Goal: Navigation & Orientation: Find specific page/section

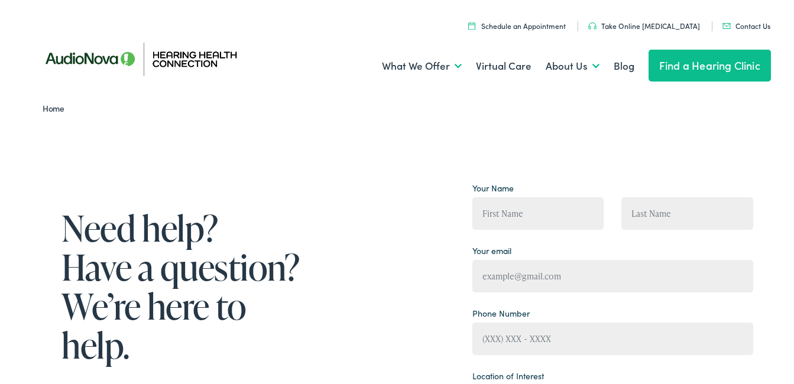
click at [678, 57] on link "Find a Hearing Clinic" at bounding box center [709, 63] width 122 height 32
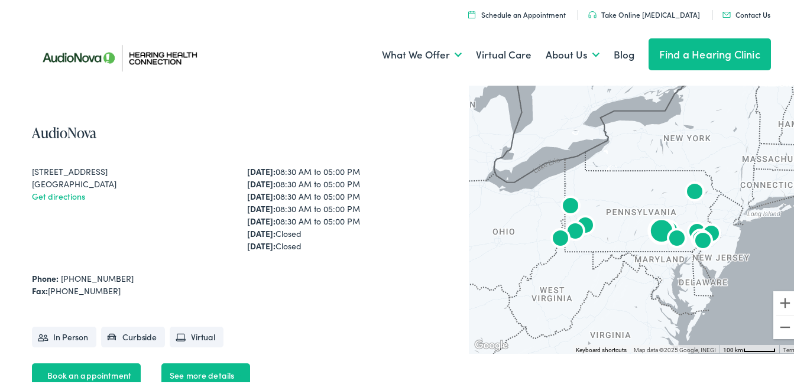
scroll to position [118, 0]
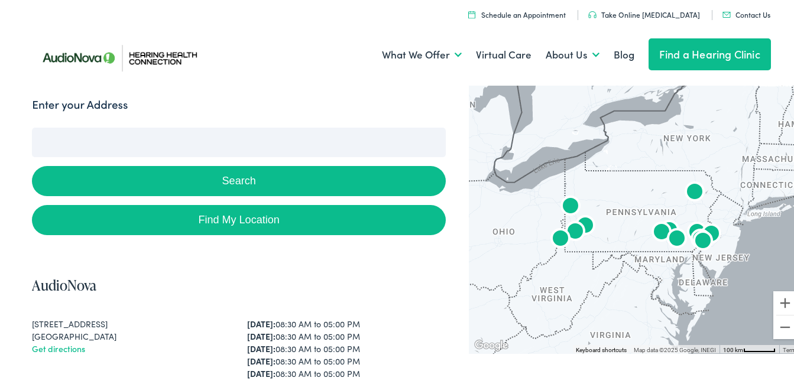
click at [158, 109] on div "Enter your Address" at bounding box center [239, 105] width 414 height 23
click at [66, 123] on form "Enter your Address Search Find My Location" at bounding box center [239, 163] width 414 height 139
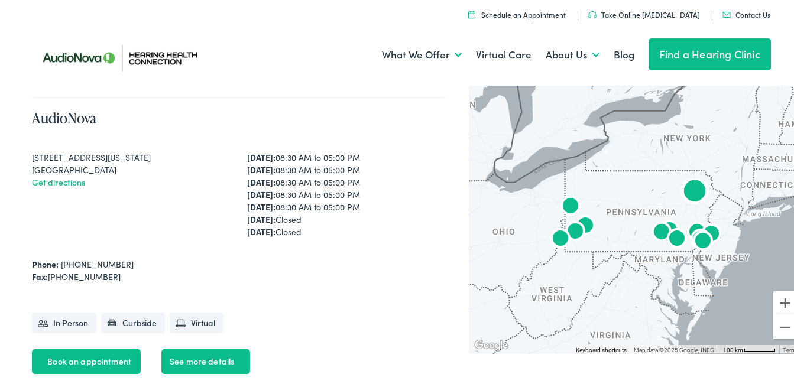
scroll to position [2127, 0]
